Goal: Find specific page/section: Find specific page/section

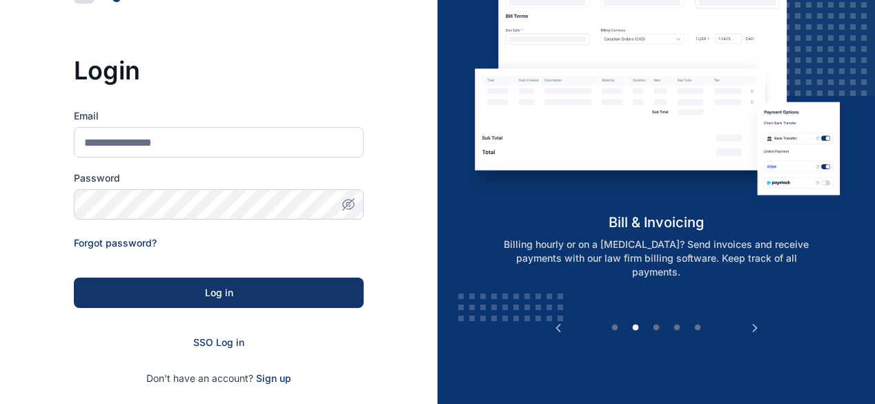
scroll to position [204, 0]
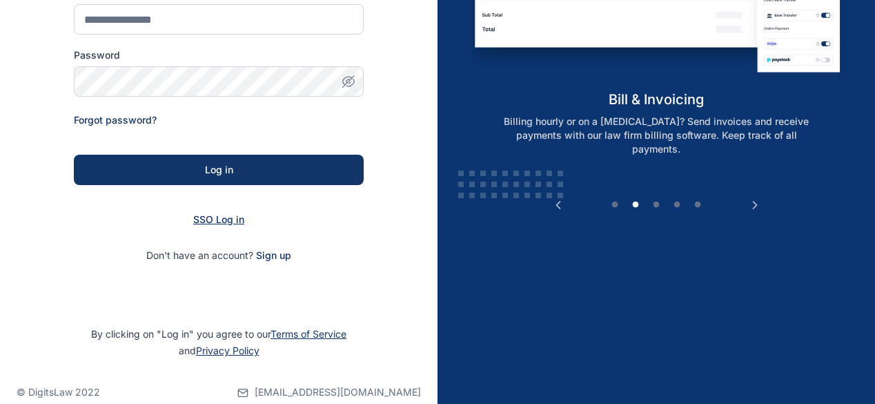
click at [218, 215] on span "SSO Log in" at bounding box center [218, 219] width 51 height 12
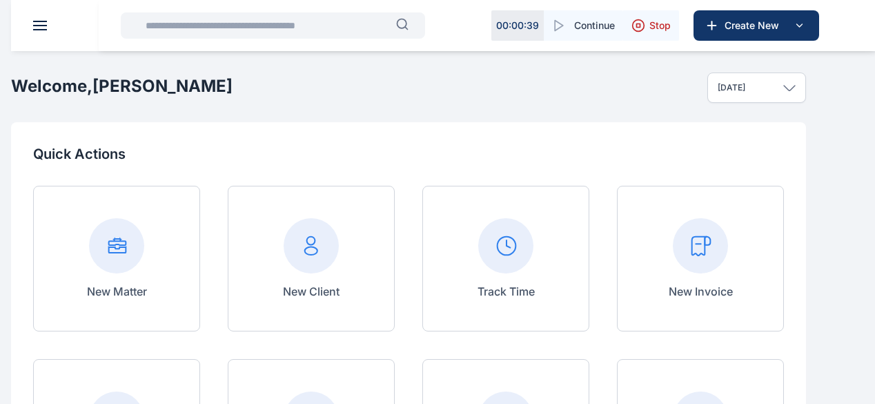
click at [219, 29] on input "text" at bounding box center [266, 26] width 259 height 28
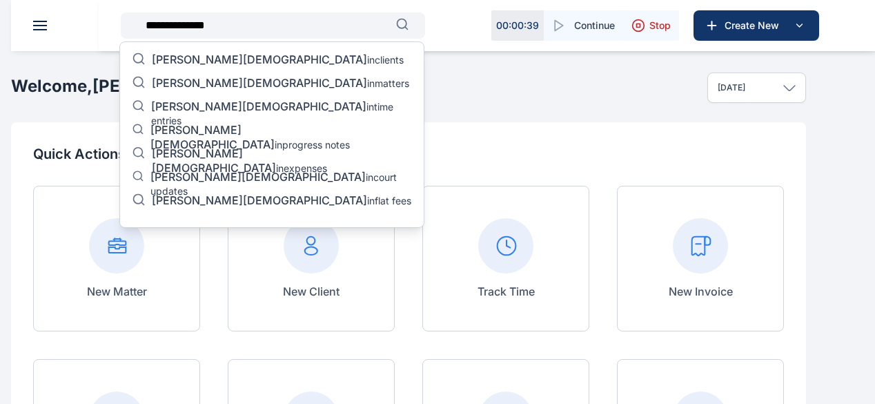
type input "**********"
click at [165, 58] on span "[PERSON_NAME][DEMOGRAPHIC_DATA]" at bounding box center [259, 59] width 215 height 14
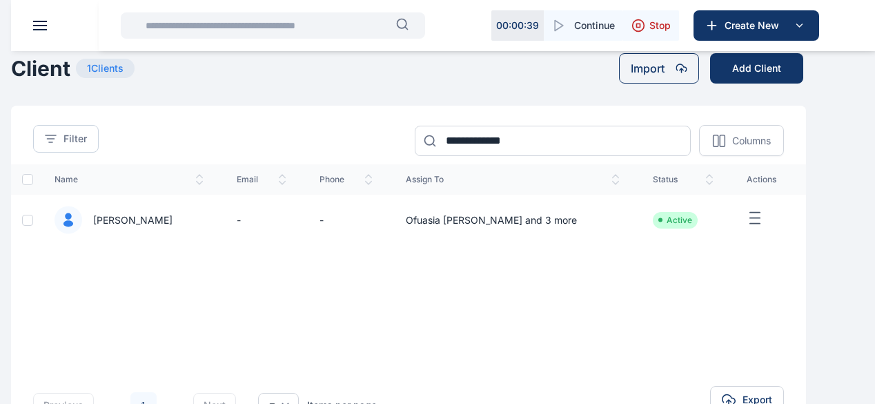
click at [172, 227] on span "[PERSON_NAME]" at bounding box center [127, 220] width 90 height 14
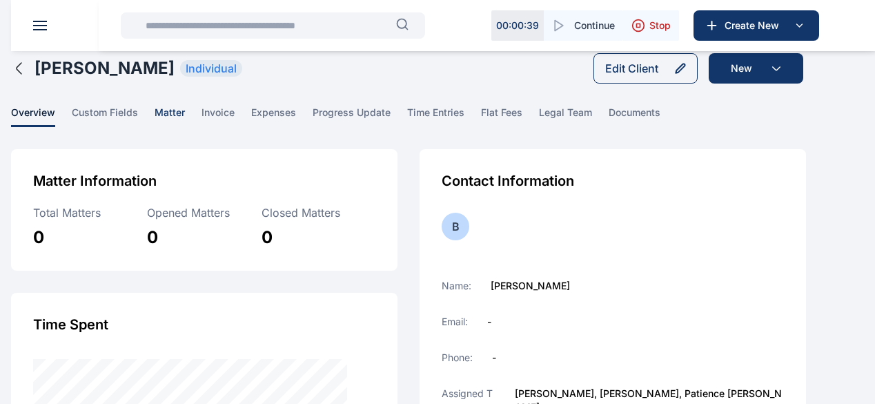
click at [185, 127] on span "matter" at bounding box center [170, 116] width 30 height 21
